Goal: Check status: Check status

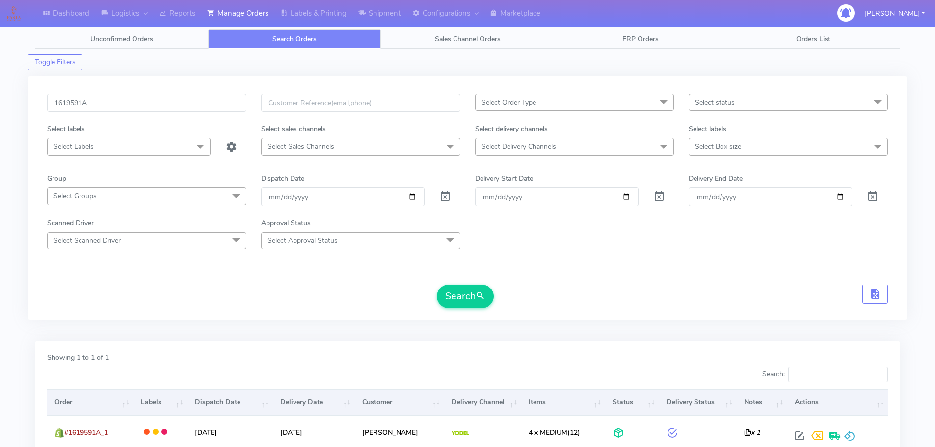
click at [191, 99] on input "1619591A" at bounding box center [146, 103] width 199 height 18
type input "1617142A"
click at [437, 285] on button "Search" at bounding box center [465, 297] width 57 height 24
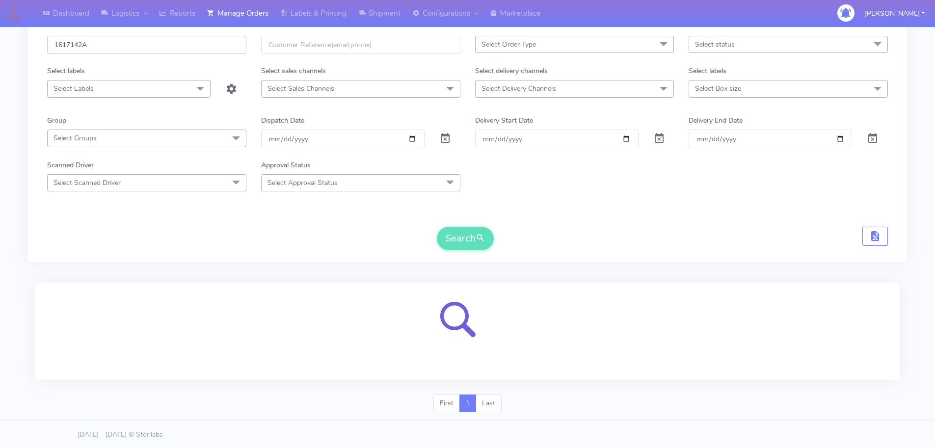
scroll to position [60, 0]
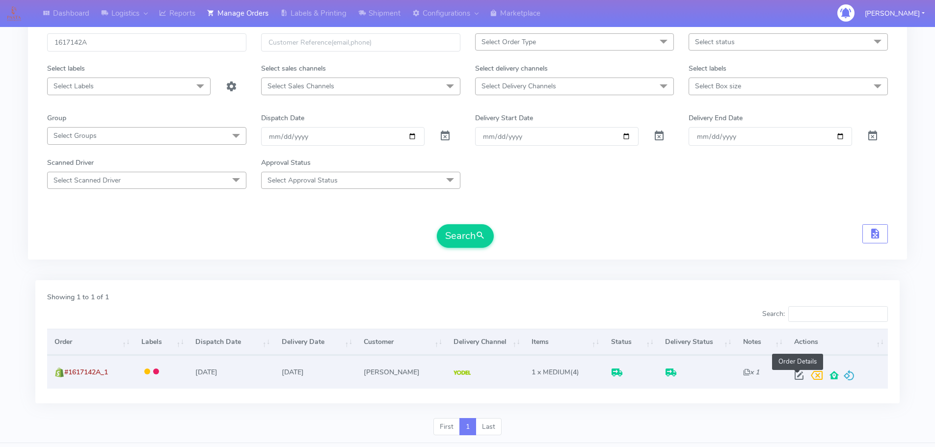
click at [798, 374] on span at bounding box center [799, 377] width 18 height 9
select select "5"
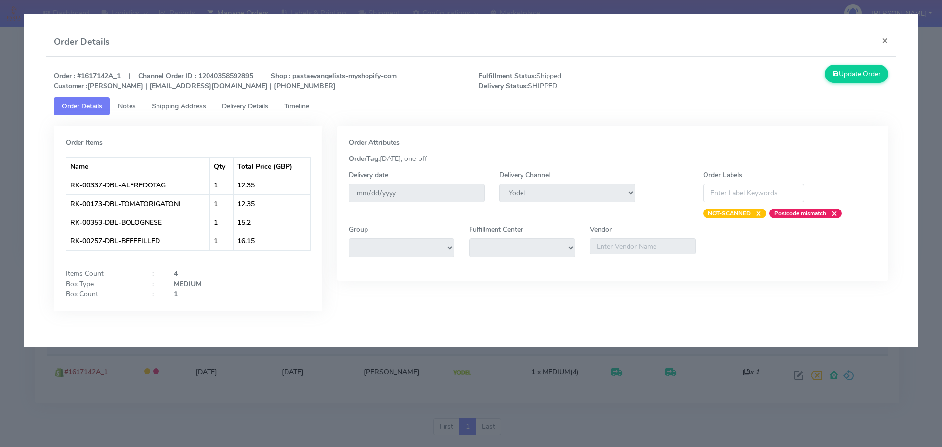
click at [245, 106] on span "Delivery Details" at bounding box center [245, 106] width 47 height 9
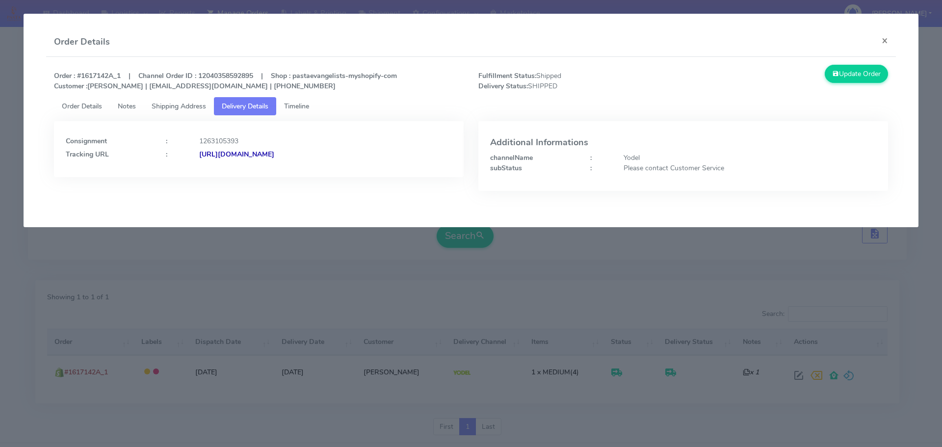
drag, startPoint x: 422, startPoint y: 170, endPoint x: 306, endPoint y: 171, distance: 116.3
click at [306, 171] on div "Consignment : 1263105393 Tracking URL : [URL][DOMAIN_NAME]" at bounding box center [259, 149] width 410 height 56
copy strong "JJD0002249960882278"
click at [137, 285] on modal-container "Order Details × Order : #1617142A_1 | Channel Order ID : 12040358592895 | Shop …" at bounding box center [471, 223] width 942 height 447
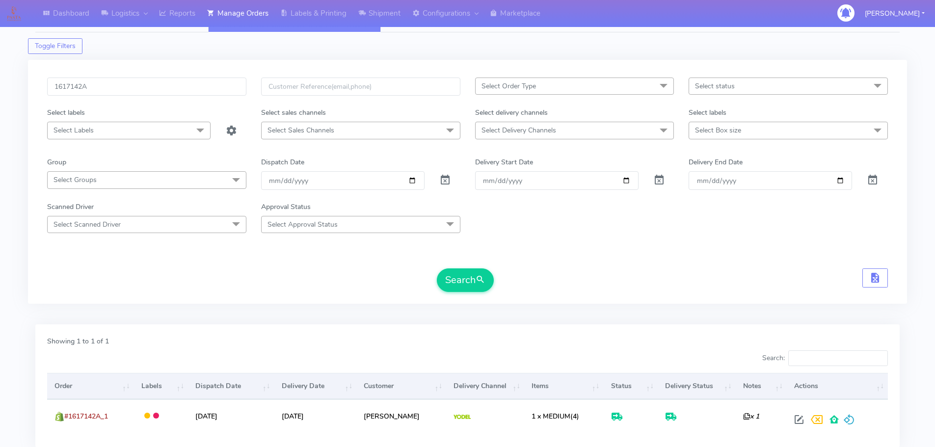
scroll to position [0, 0]
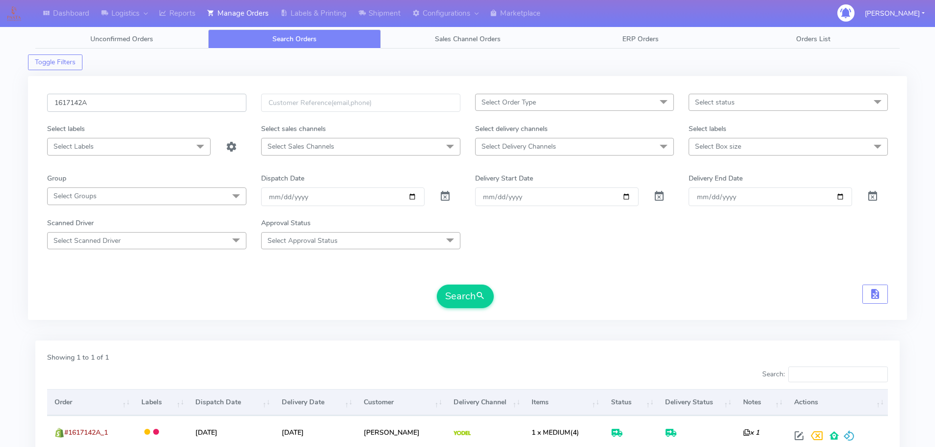
click at [215, 94] on input "1617142A" at bounding box center [146, 103] width 199 height 18
paste input "8333"
type input "1618333"
click at [437, 285] on button "Search" at bounding box center [465, 297] width 57 height 24
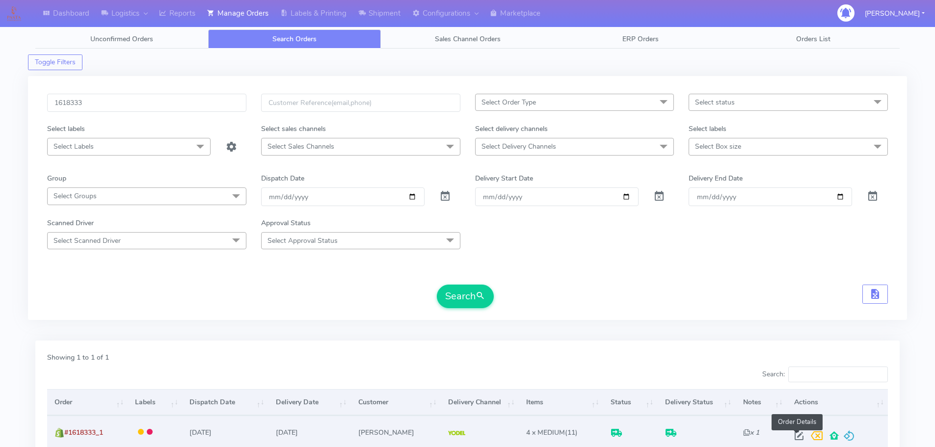
click at [797, 433] on span at bounding box center [799, 437] width 18 height 9
select select "5"
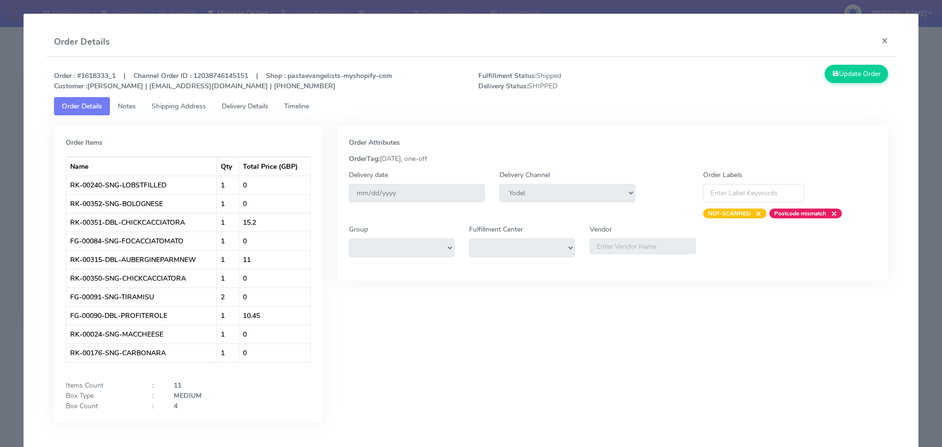
click at [260, 104] on span "Delivery Details" at bounding box center [245, 106] width 47 height 9
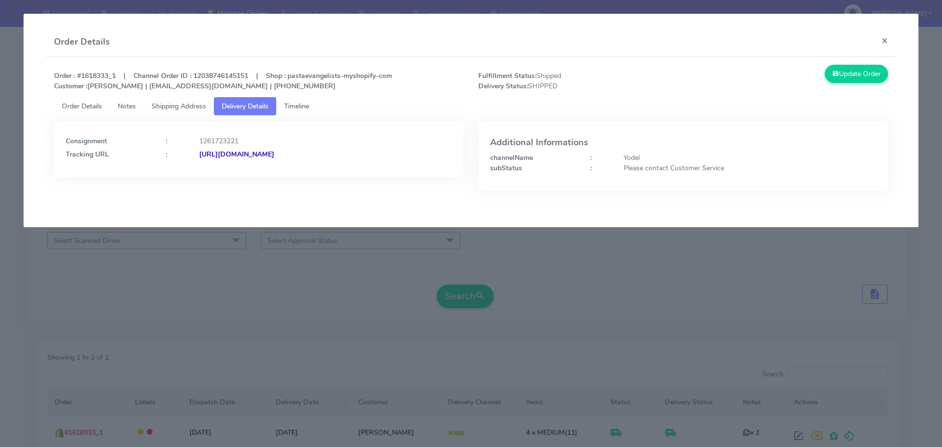
click at [70, 109] on span "Order Details" at bounding box center [82, 106] width 40 height 9
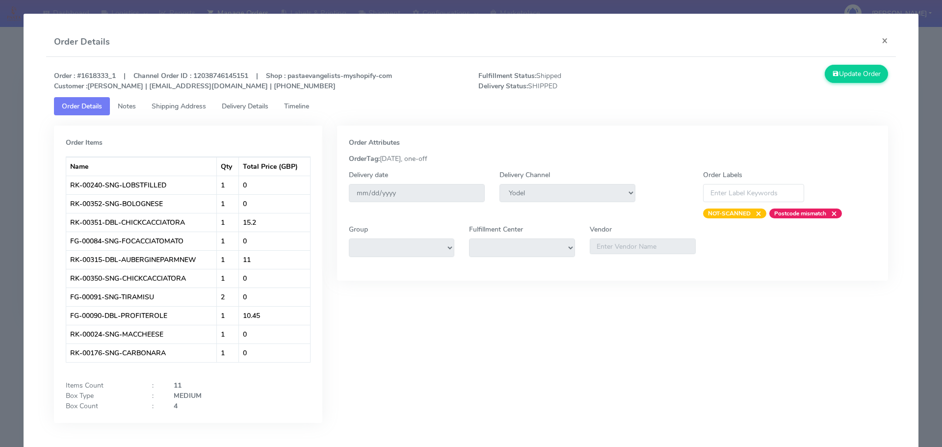
click at [14, 91] on modal-container "Order Details × Order : #1618333_1 | Channel Order ID : 12038746145151 | Shop :…" at bounding box center [471, 223] width 942 height 447
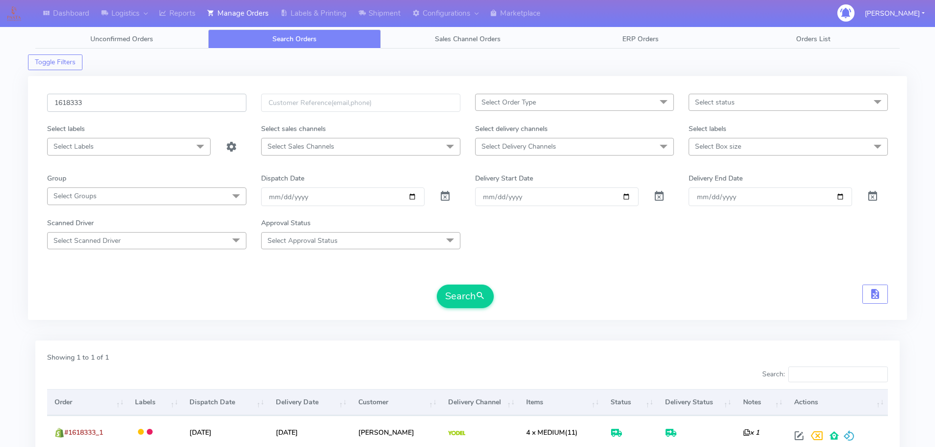
click at [205, 105] on input "1618333" at bounding box center [146, 103] width 199 height 18
paste input "7655"
type input "1617655"
click at [437, 285] on button "Search" at bounding box center [465, 297] width 57 height 24
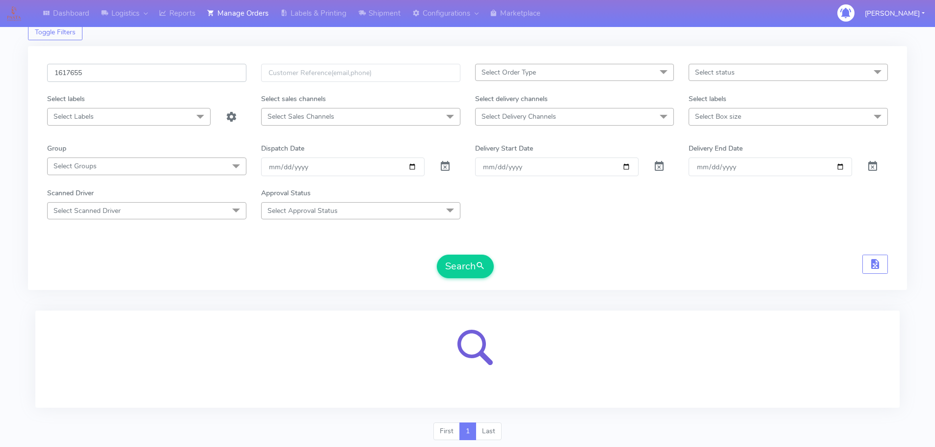
scroll to position [60, 0]
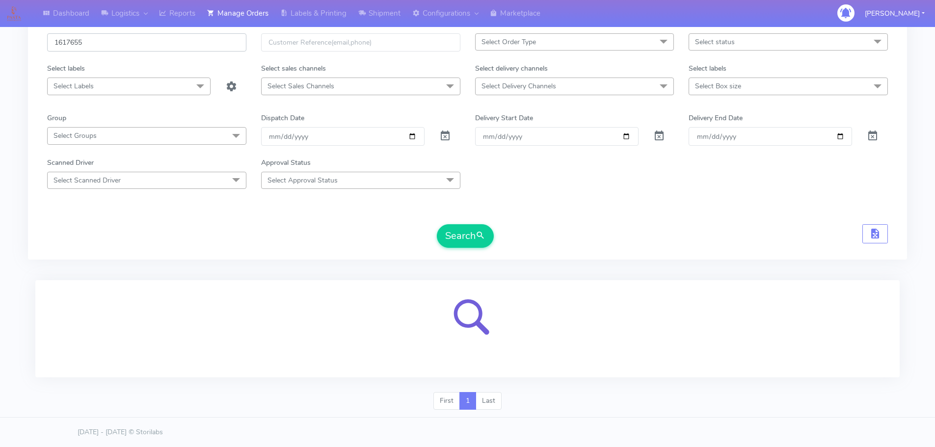
click at [198, 43] on input "1617655" at bounding box center [146, 42] width 199 height 18
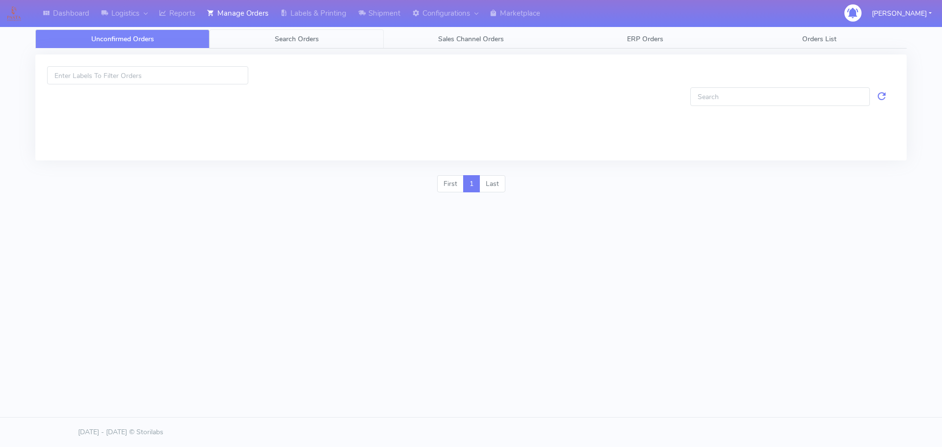
click at [314, 46] on link "Search Orders" at bounding box center [297, 38] width 174 height 19
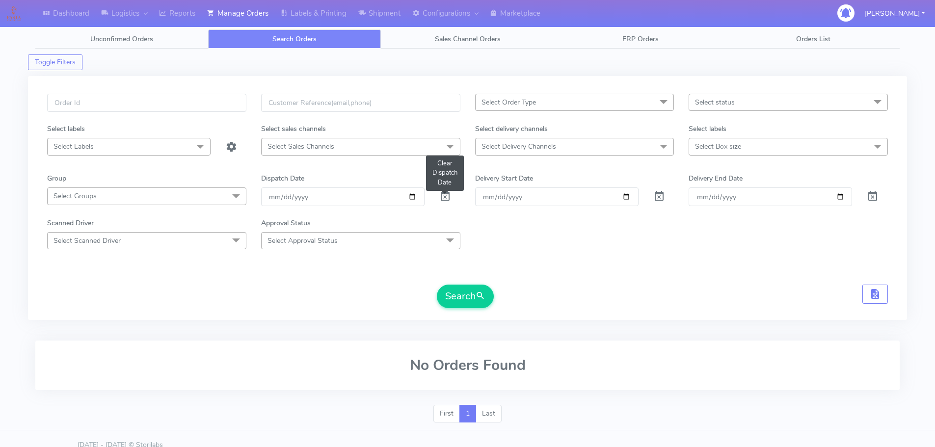
click at [443, 195] on span at bounding box center [445, 198] width 12 height 9
click at [169, 104] on input "text" at bounding box center [146, 103] width 199 height 18
paste input "1617655"
type input "1617655"
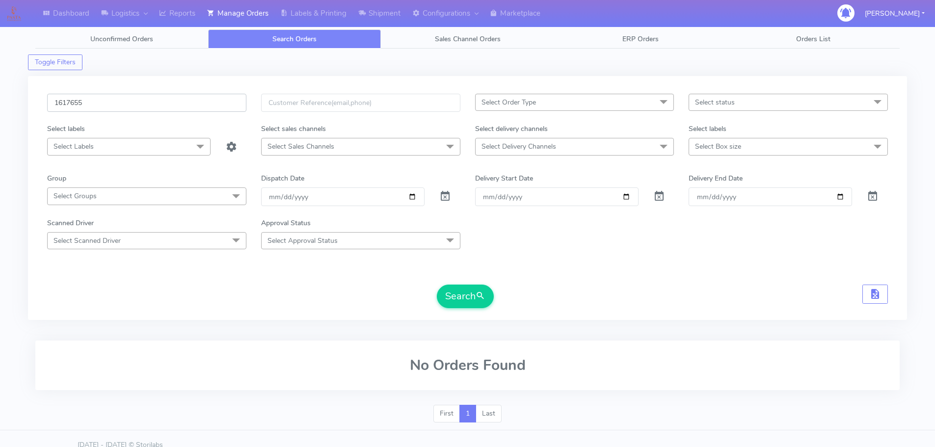
click at [437, 285] on button "Search" at bounding box center [465, 297] width 57 height 24
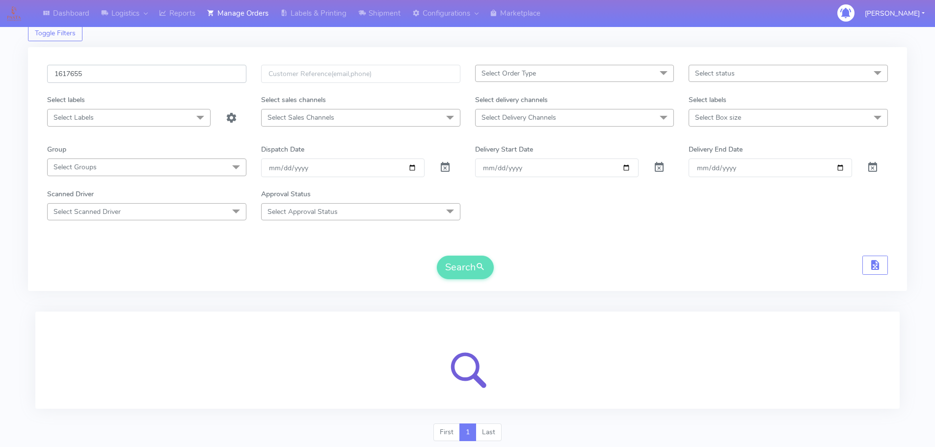
scroll to position [60, 0]
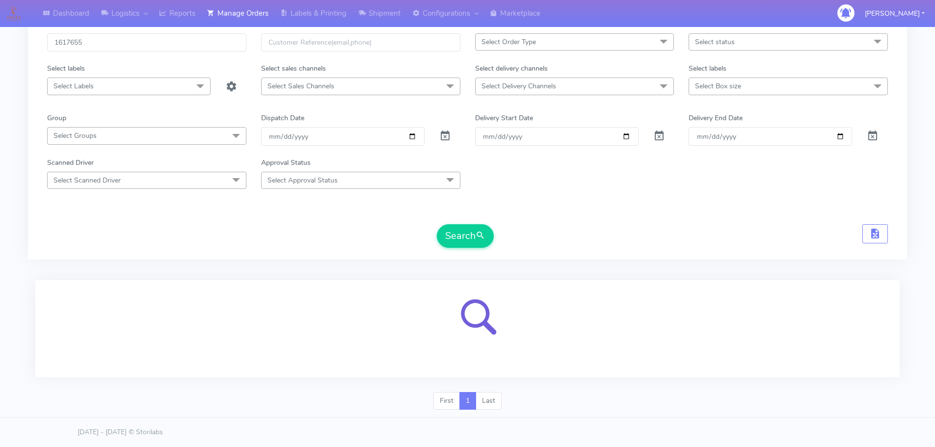
click at [713, 188] on div "Scanned Driver Select Scanned Driver Select All Test Driver Mohibur R Chaudhry …" at bounding box center [468, 173] width 856 height 31
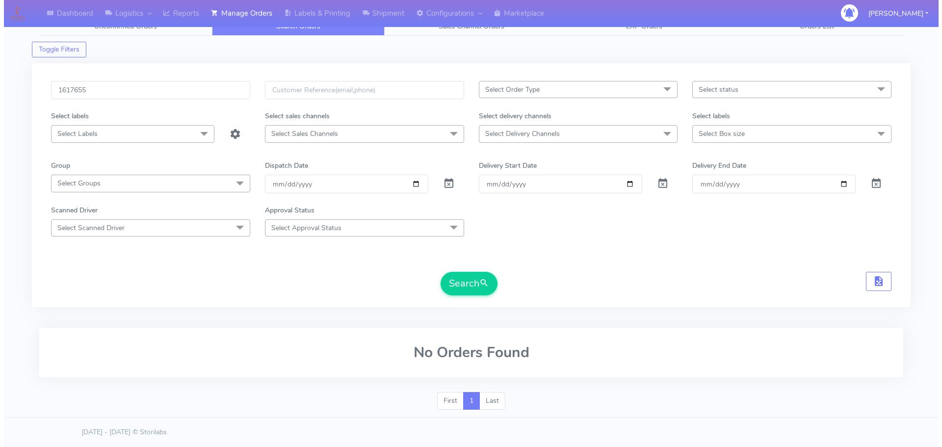
scroll to position [13, 0]
click at [764, 249] on form "1617655 Select Order Type Select All MEALS ATAVI One Off Pasta Club Gift Kit Ev…" at bounding box center [467, 188] width 841 height 214
click at [459, 273] on button "Search" at bounding box center [465, 284] width 57 height 24
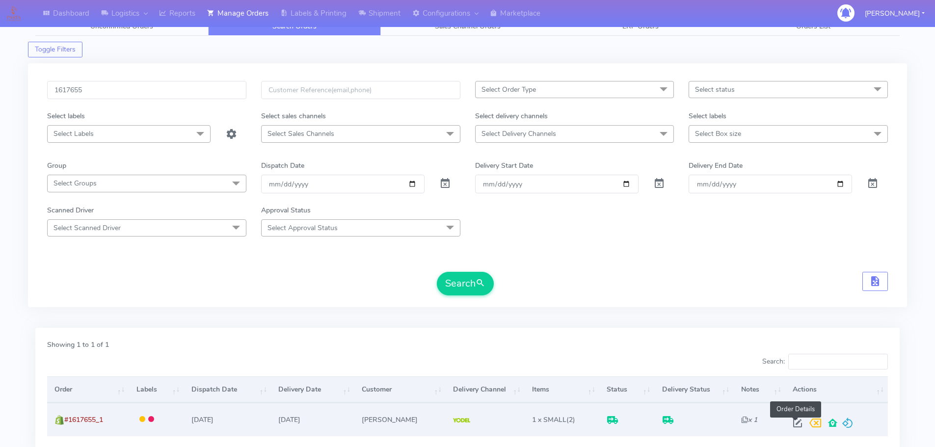
click at [801, 423] on span at bounding box center [798, 425] width 18 height 9
select select "5"
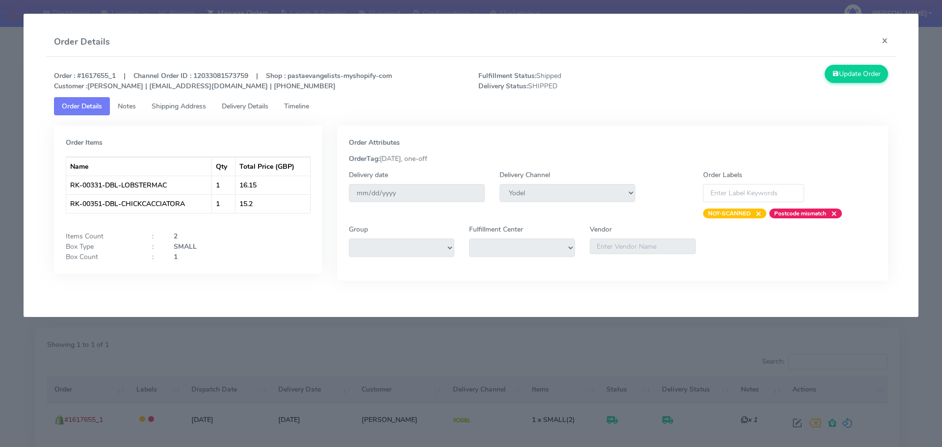
click at [240, 101] on link "Delivery Details" at bounding box center [245, 106] width 62 height 18
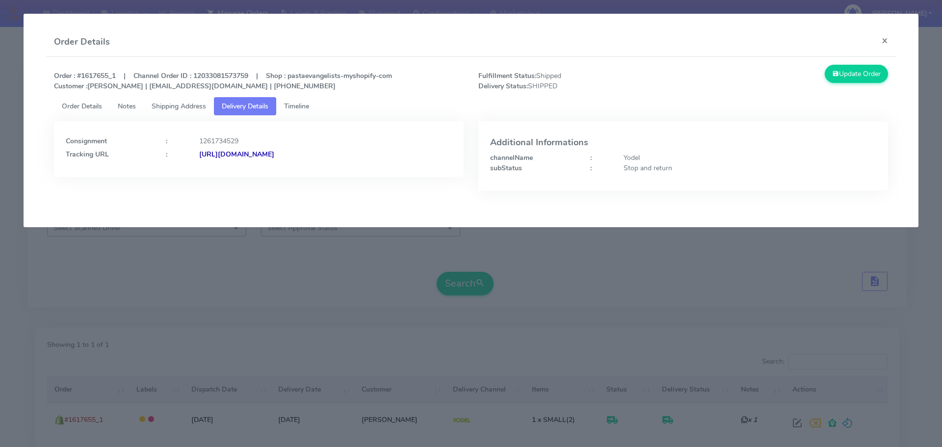
drag, startPoint x: 361, startPoint y: 166, endPoint x: 306, endPoint y: 168, distance: 54.5
click at [306, 168] on div "Consignment : 1261734529 Tracking URL : https://www.yodel.co.uk/tracking/JJD000…" at bounding box center [259, 149] width 410 height 56
copy strong "JJD0002249960882177"
